Goal: Transaction & Acquisition: Purchase product/service

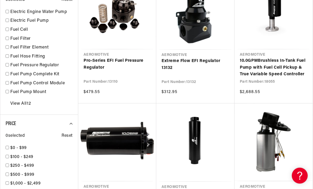
scroll to position [408, 0]
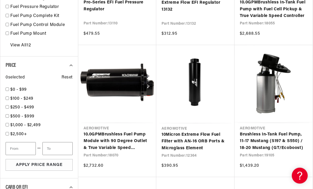
scroll to position [450, 0]
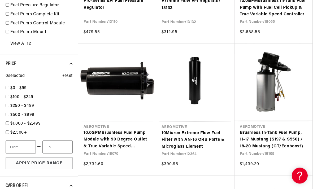
click at [128, 130] on link "10 .0 GPM Brushless Fuel Pump Module with 90 Degree Outlet & True Variable Spee…" at bounding box center [117, 140] width 67 height 20
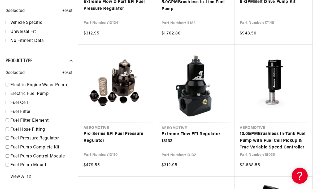
scroll to position [318, 0]
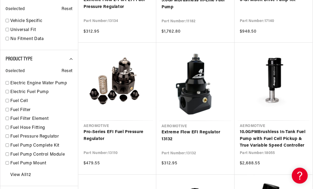
click at [286, 135] on link "10 .0 GPM Brushless In-Tank Fuel Pump with Fuel Cell Pickup & True Variable Spe…" at bounding box center [273, 139] width 67 height 20
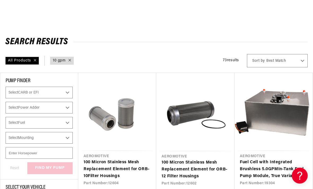
scroll to position [0, 0]
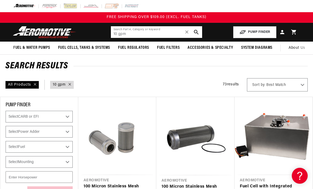
click at [146, 33] on input "10 gpm" at bounding box center [157, 32] width 92 height 12
click at [185, 33] on span "✕" at bounding box center [187, 32] width 5 height 9
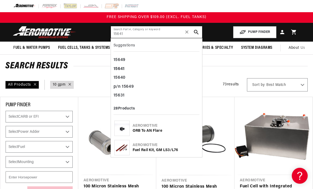
type input "15641"
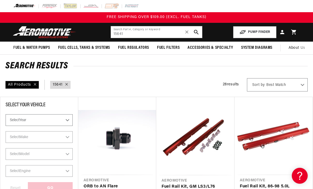
click at [198, 31] on icon "search button" at bounding box center [196, 32] width 5 height 5
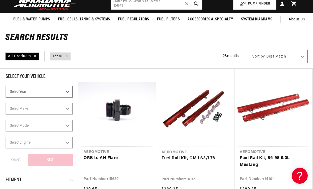
scroll to position [30, 0]
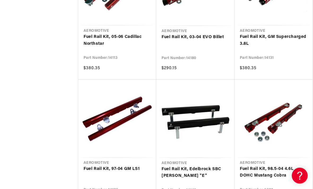
scroll to position [943, 0]
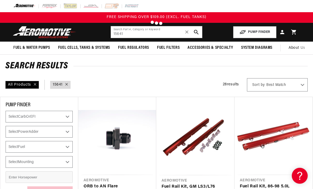
scroll to position [449, 0]
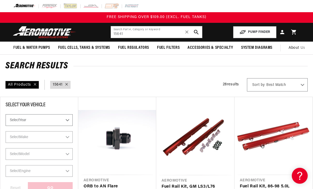
click at [187, 29] on span "✕" at bounding box center [187, 32] width 5 height 9
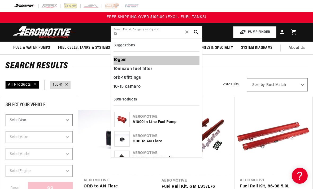
click at [123, 60] on div "10 gpm" at bounding box center [157, 60] width 86 height 9
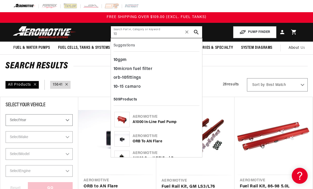
type input "10 gpm"
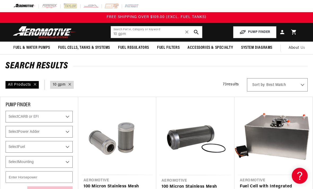
click at [197, 33] on use "search button" at bounding box center [196, 32] width 5 height 5
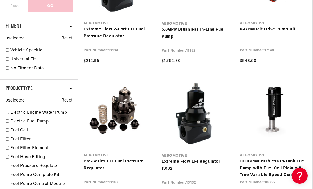
scroll to position [291, 0]
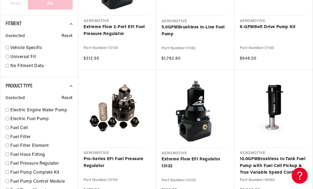
click at [276, 168] on link "10 .0 GPM Brushless In-Tank Fuel Pump with Fuel Cell Pickup & True Variable Spe…" at bounding box center [273, 166] width 67 height 20
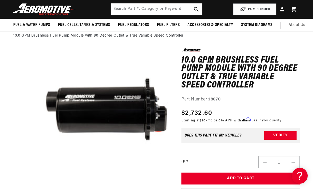
scroll to position [31, 0]
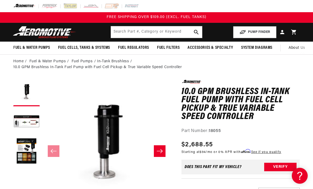
click at [32, 121] on button "Load image 2 in gallery view" at bounding box center [26, 122] width 27 height 27
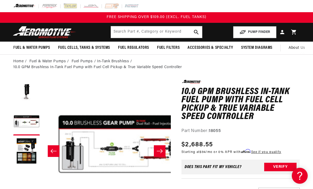
scroll to position [0, 129]
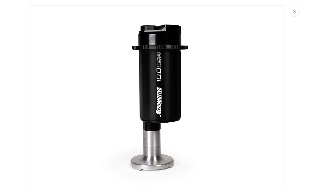
scroll to position [0, 0]
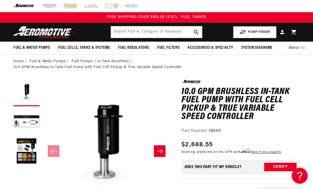
click at [35, 120] on button "Load image 2 in gallery view" at bounding box center [26, 122] width 27 height 27
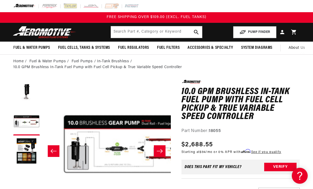
scroll to position [0, 129]
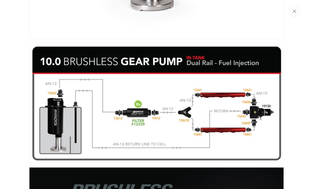
scroll to position [0, 0]
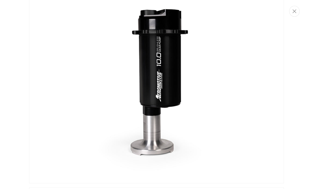
click at [295, 8] on button "Close" at bounding box center [295, 11] width 11 height 11
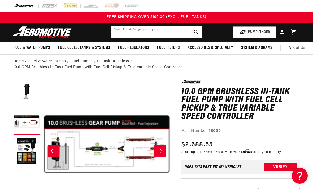
click at [161, 29] on input "text" at bounding box center [157, 32] width 92 height 12
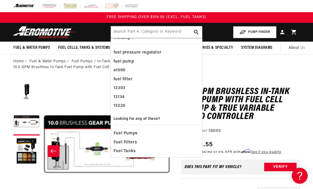
scroll to position [7, 0]
click at [155, 30] on input "text" at bounding box center [157, 32] width 92 height 12
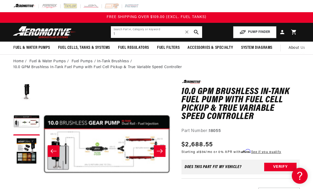
scroll to position [0, 0]
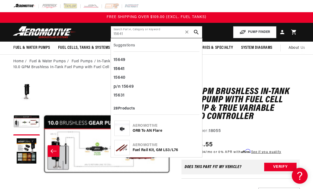
type input "15641"
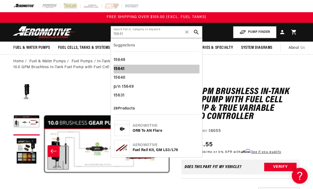
click at [123, 67] on b "15641" at bounding box center [119, 69] width 11 height 4
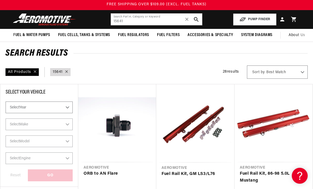
scroll to position [14, 0]
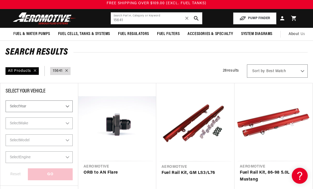
click at [123, 170] on link "ORB to AN Flare" at bounding box center [117, 173] width 67 height 7
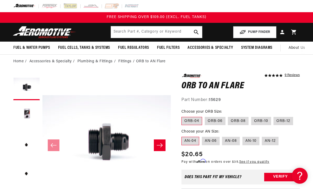
click at [239, 120] on label "ORB-08" at bounding box center [238, 121] width 21 height 9
click at [229, 116] on input "ORB-08" at bounding box center [228, 116] width 0 height 0
radio input "true"
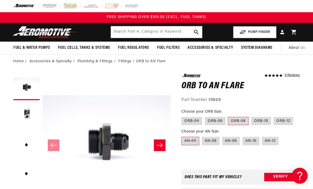
click at [247, 143] on label "AN-10" at bounding box center [251, 141] width 17 height 9
click at [243, 136] on input "AN-10" at bounding box center [243, 136] width 0 height 0
radio input "true"
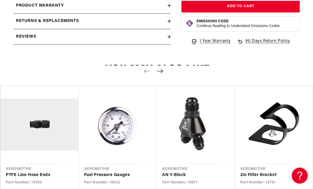
scroll to position [270, 0]
click at [197, 172] on link "AN Y-Block" at bounding box center [193, 175] width 62 height 7
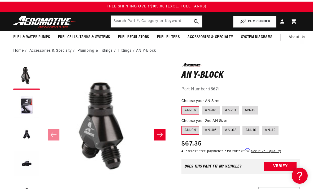
scroll to position [11, 0]
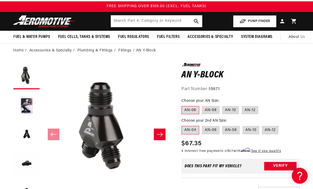
click at [248, 106] on label "AN-12" at bounding box center [250, 110] width 17 height 9
click at [242, 105] on input "AN-12" at bounding box center [242, 105] width 0 height 0
radio input "true"
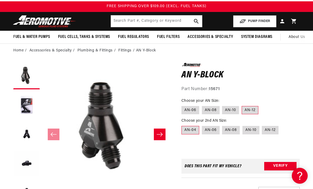
click at [233, 110] on label "AN-10" at bounding box center [230, 110] width 17 height 9
click at [223, 105] on input "AN-10" at bounding box center [223, 105] width 0 height 0
radio input "true"
click at [247, 131] on label "AN-10" at bounding box center [251, 130] width 17 height 9
click at [243, 125] on input "AN-10" at bounding box center [243, 125] width 0 height 0
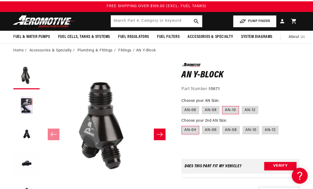
radio input "true"
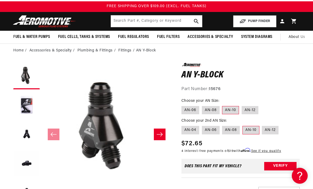
click at [250, 109] on label "AN-12" at bounding box center [250, 110] width 17 height 9
click at [242, 105] on input "AN-12" at bounding box center [242, 105] width 0 height 0
radio input "true"
